Goal: Task Accomplishment & Management: Complete application form

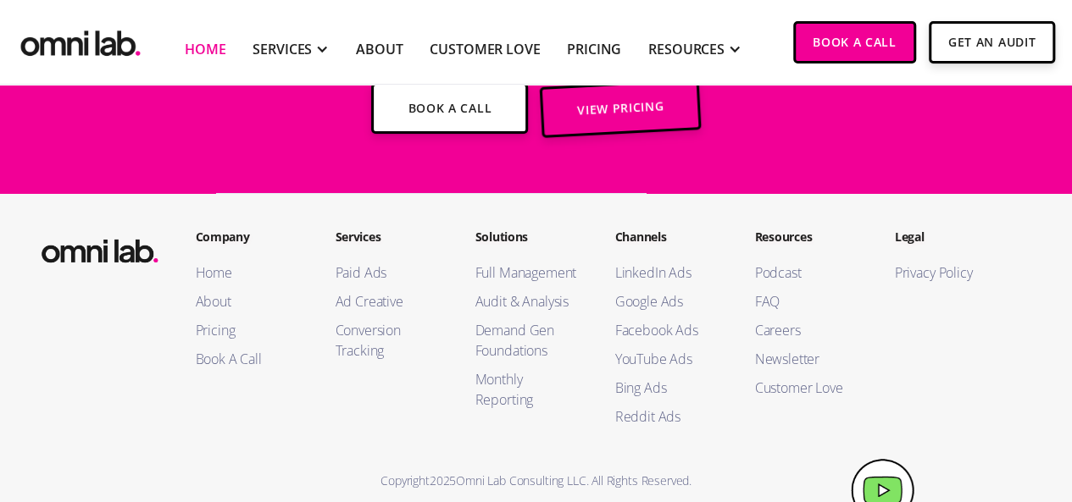
scroll to position [6277, 0]
click at [211, 320] on link "Pricing" at bounding box center [249, 330] width 106 height 20
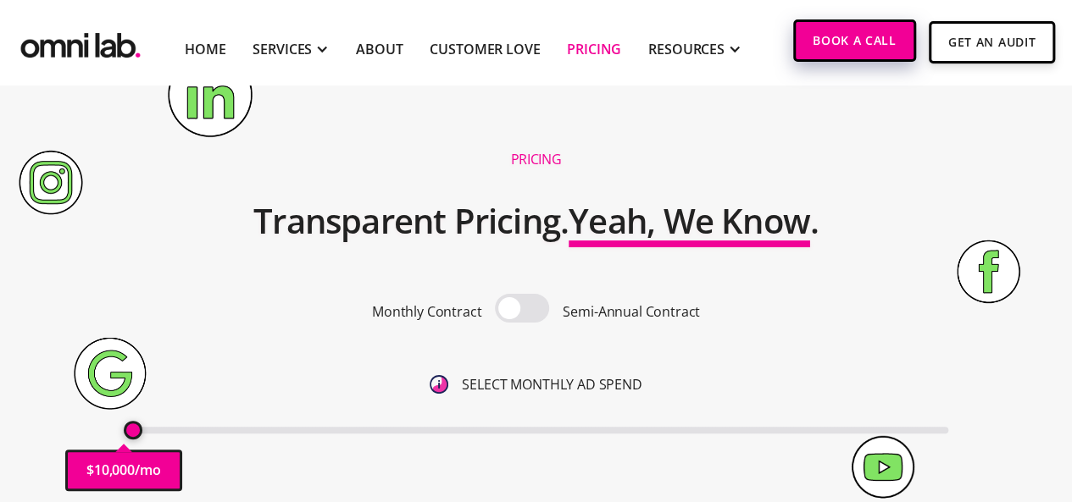
click at [859, 31] on link "Book a Call" at bounding box center [854, 40] width 123 height 42
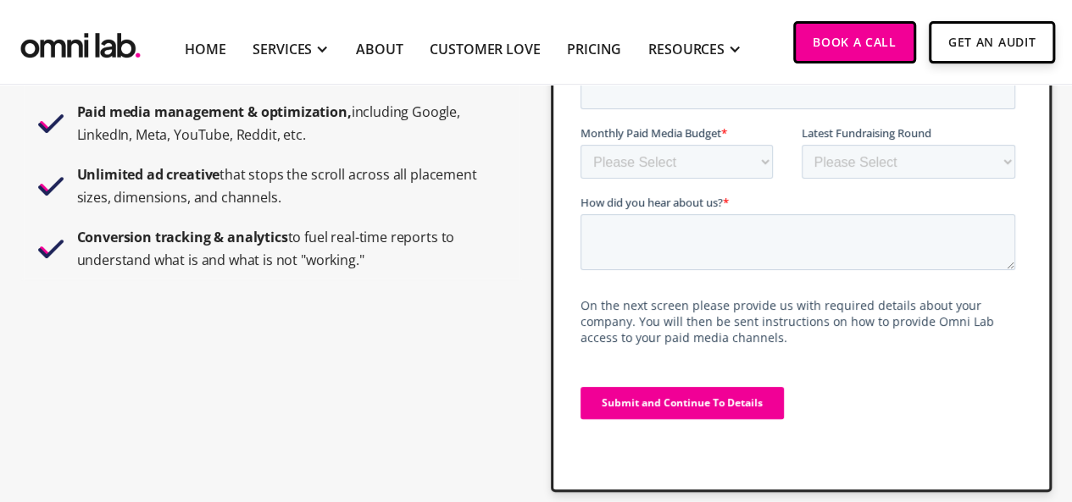
scroll to position [85, 0]
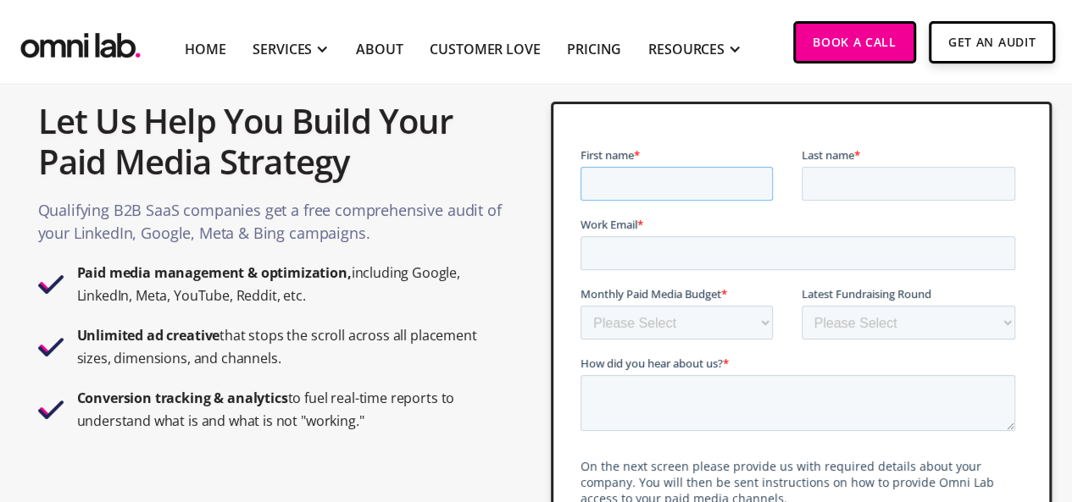
click at [636, 171] on input "First name *" at bounding box center [676, 184] width 192 height 34
type input "Pavel"
click at [830, 183] on input "Last name *" at bounding box center [908, 184] width 214 height 34
type input "Medvedev"
click at [701, 257] on input "Work Email *" at bounding box center [797, 253] width 435 height 34
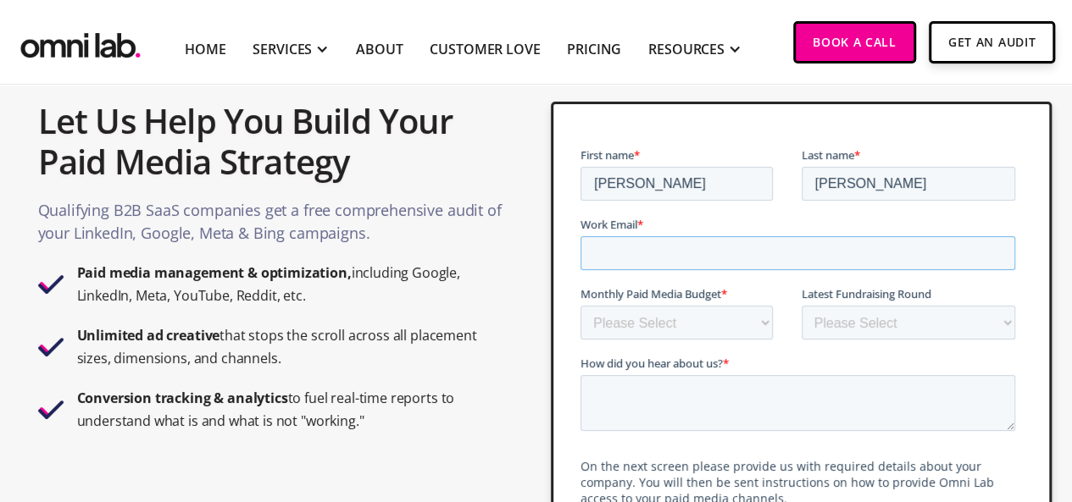
type input "pavel@rizzult.ai"
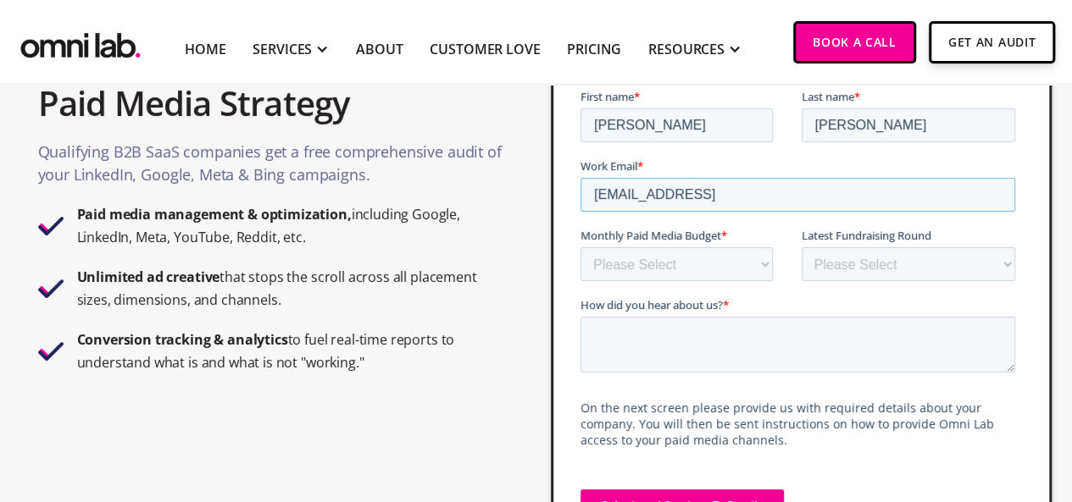
scroll to position [169, 0]
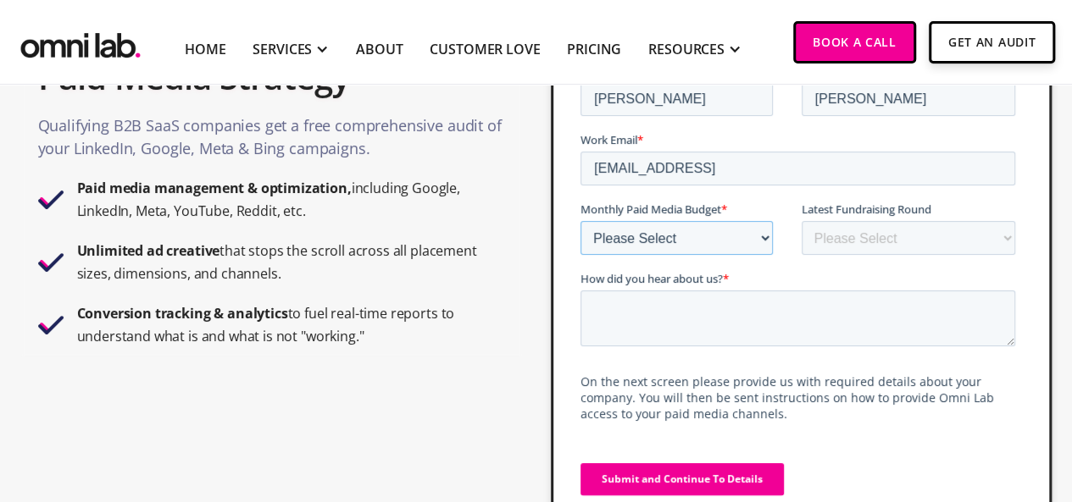
click at [740, 243] on select "Please Select $0 - $5,0000 $5,000 - $10,000 $10,000 - $25,000 $25,000 - $50,000…" at bounding box center [676, 238] width 192 height 34
select select "10000-25000"
click at [580, 221] on select "Please Select $0 - $5,0000 $5,000 - $10,000 $10,000 - $25,000 $25,000 - $50,000…" at bounding box center [676, 238] width 192 height 34
click at [863, 232] on select "Please Select Bootstrapped Seed Series A Series B Series C Series D +" at bounding box center [908, 238] width 214 height 34
select select "seed"
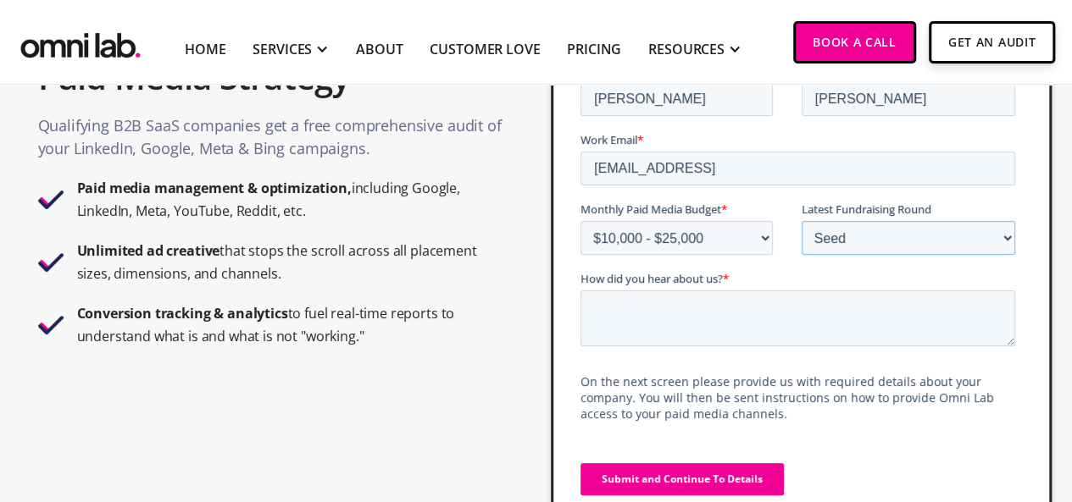
click at [801, 221] on select "Please Select Bootstrapped Seed Series A Series B Series C Series D +" at bounding box center [908, 238] width 214 height 34
click at [673, 317] on textarea "How did you hear about us? *" at bounding box center [797, 319] width 435 height 56
paste textarea "Hi Omni Lab team, Pavel from Rizzult.ai here. I've been reviewing your impressi…"
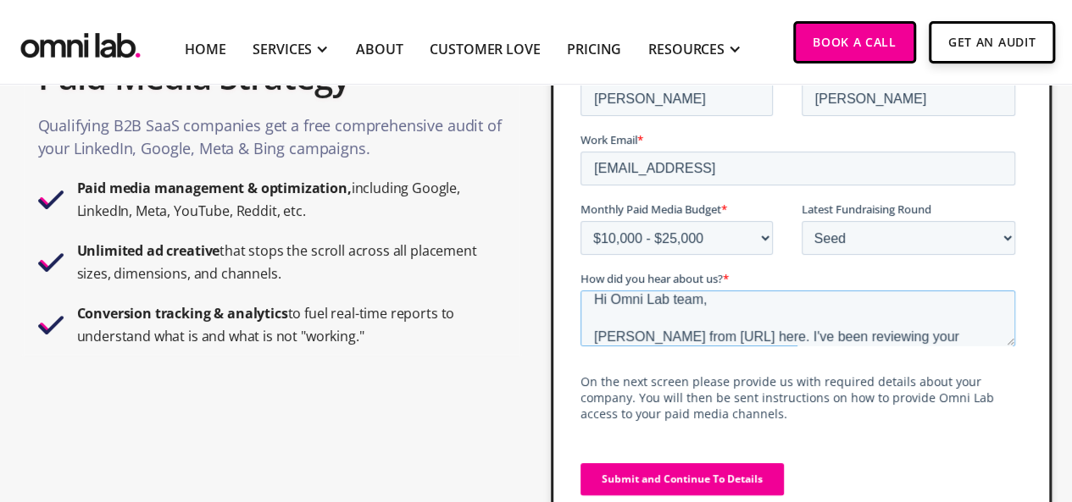
scroll to position [0, 0]
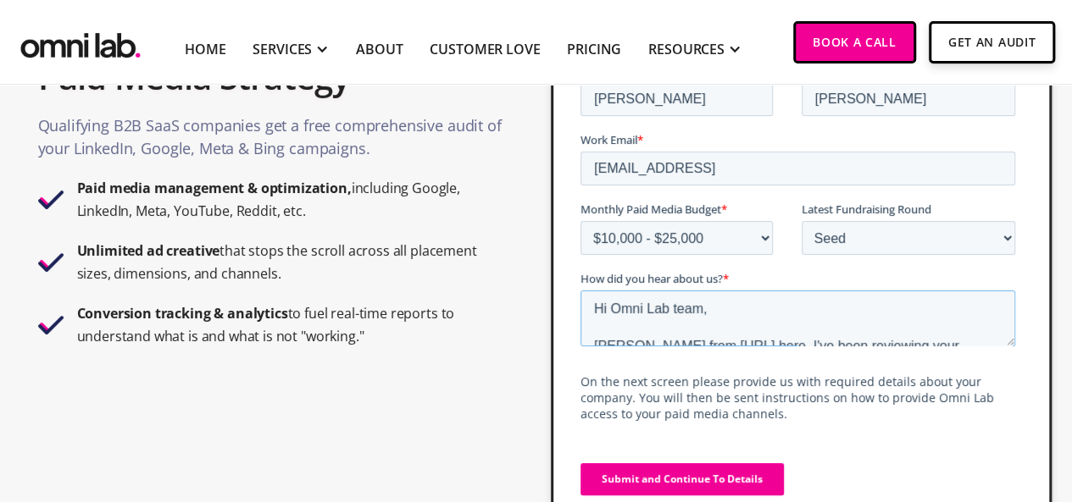
type textarea "Hi Omni Lab team, Pavel from Rizzult.ai here. I've been reviewing your impressi…"
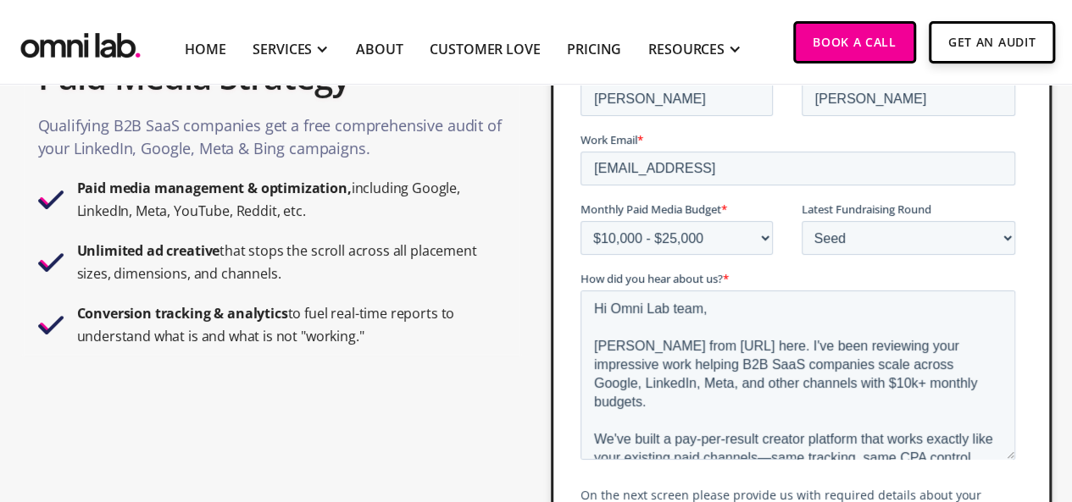
drag, startPoint x: 1009, startPoint y: 344, endPoint x: 983, endPoint y: 473, distance: 131.4
click at [983, 460] on textarea "Hi Omni Lab team, Pavel from Rizzult.ai here. I've been reviewing your impressi…" at bounding box center [797, 375] width 435 height 169
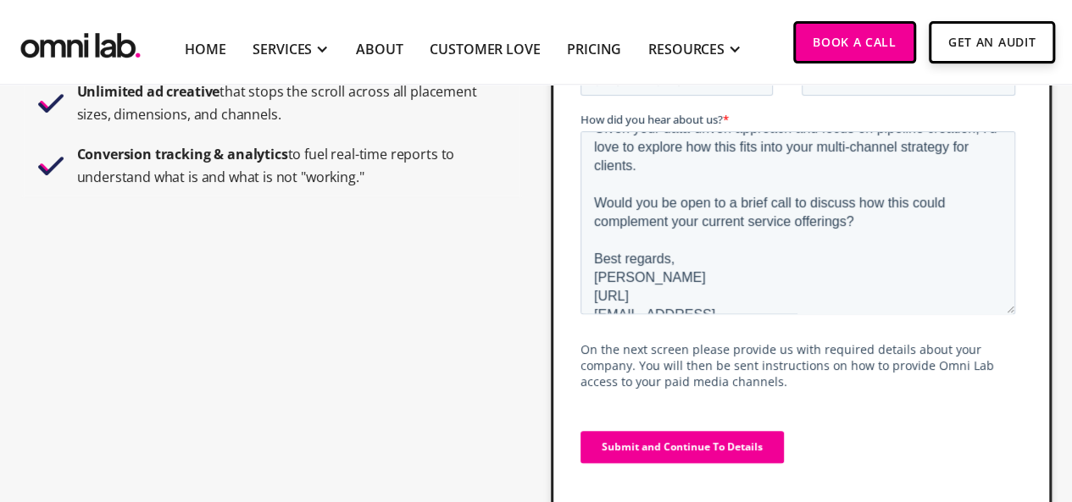
scroll to position [424, 0]
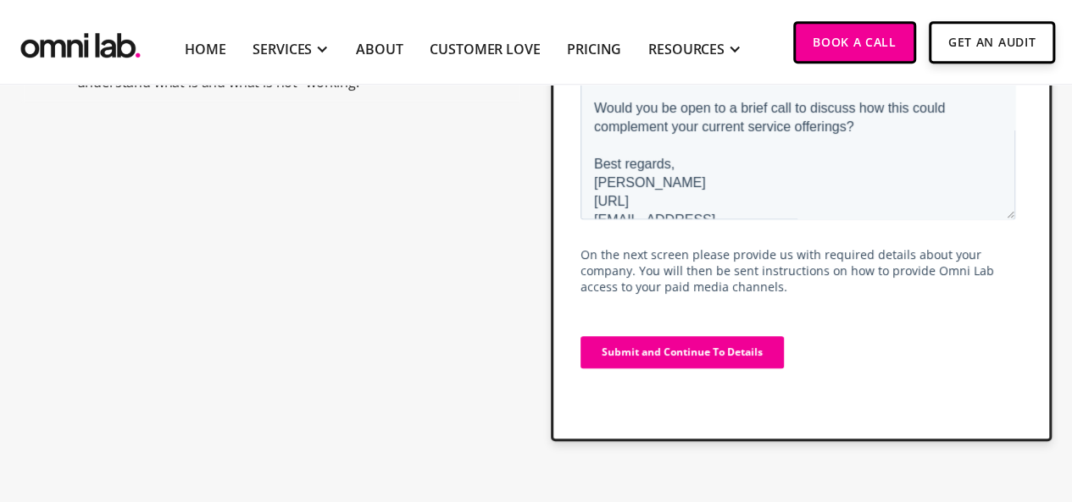
click at [773, 352] on input "Submit and Continue To Details" at bounding box center [681, 352] width 203 height 32
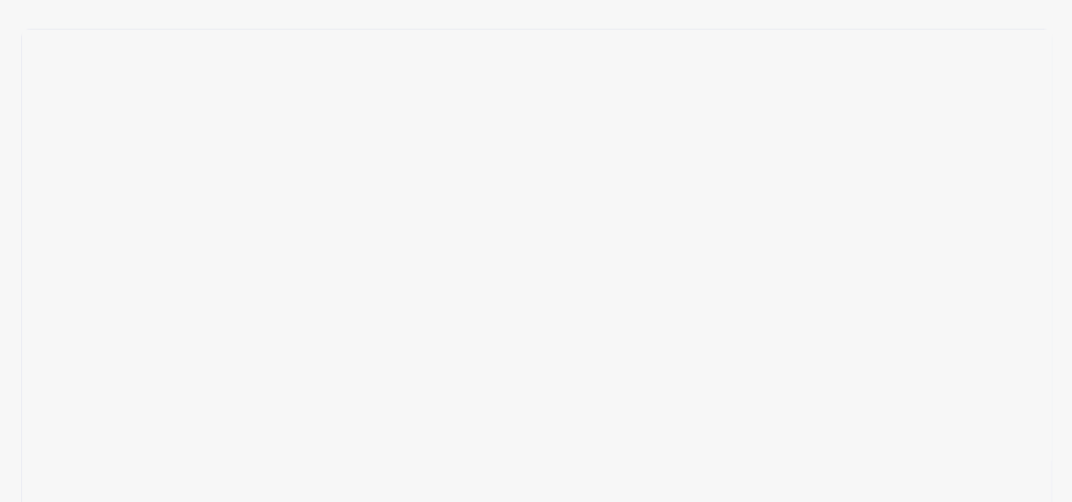
scroll to position [508, 0]
